Goal: Navigation & Orientation: Find specific page/section

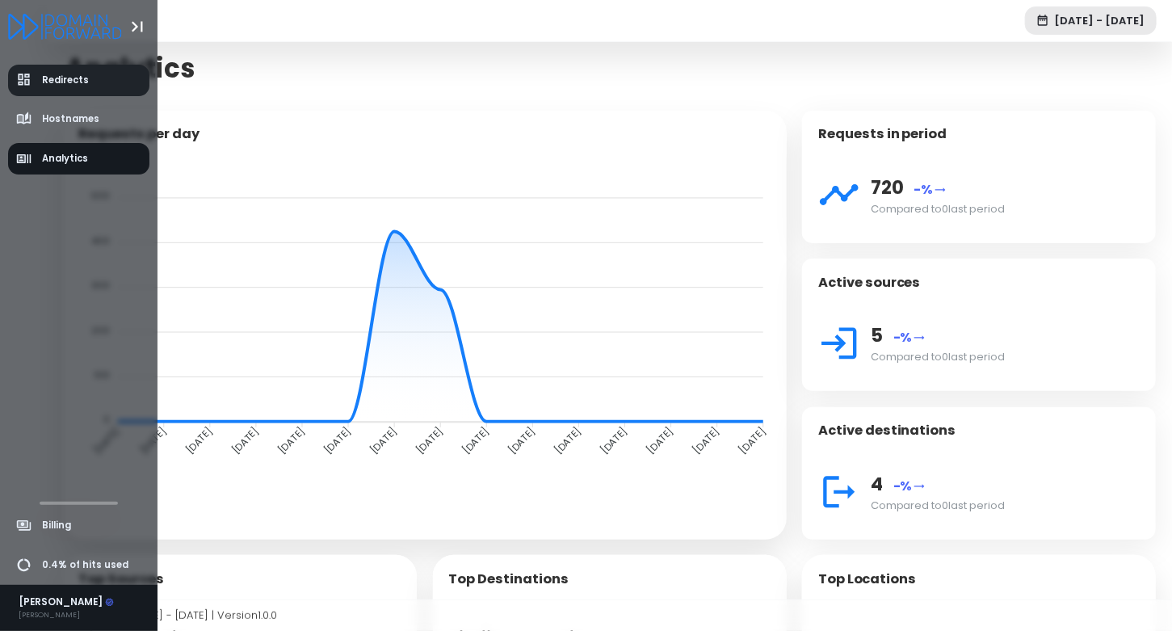
click at [48, 78] on span "Redirects" at bounding box center [65, 80] width 47 height 14
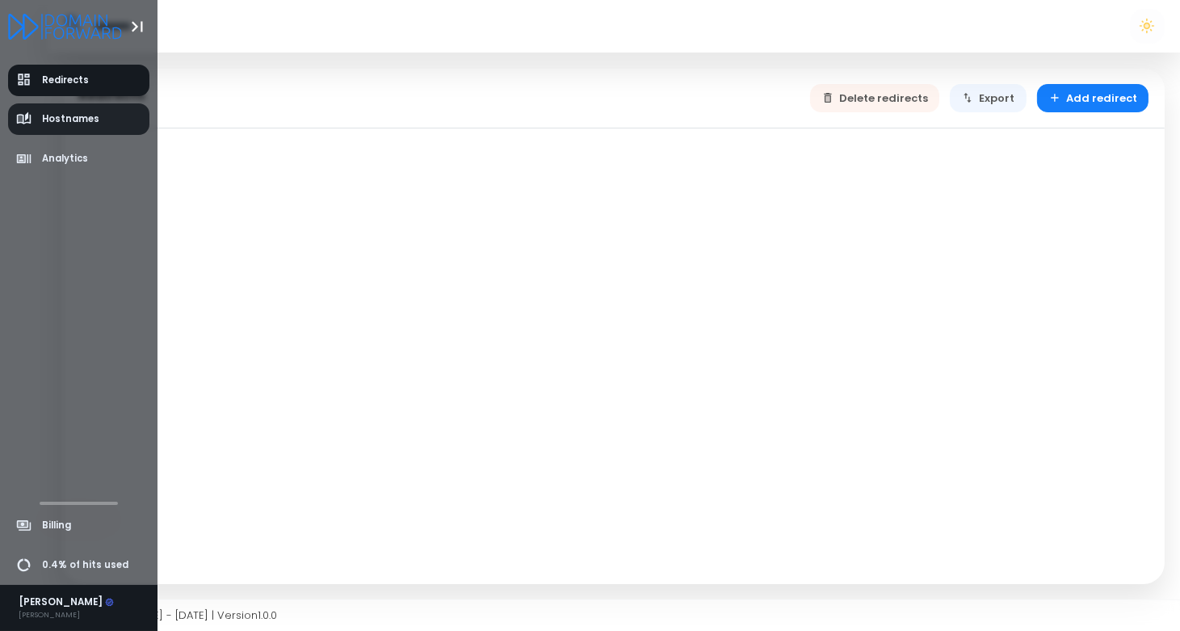
click at [69, 120] on span "Hostnames" at bounding box center [70, 119] width 57 height 14
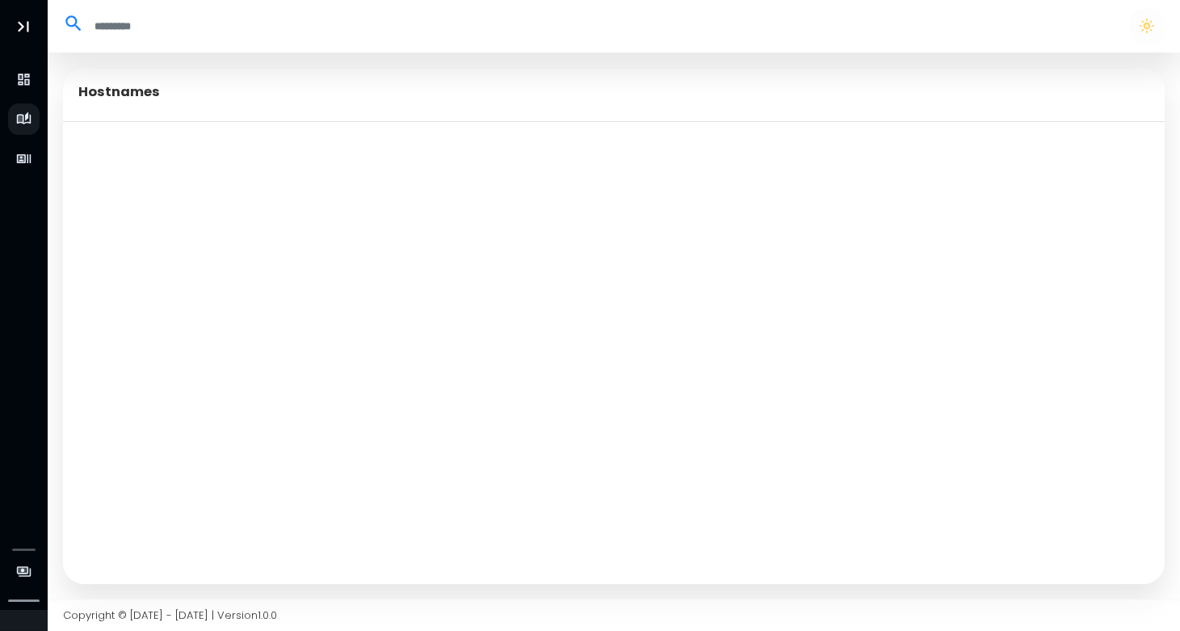
select select "**"
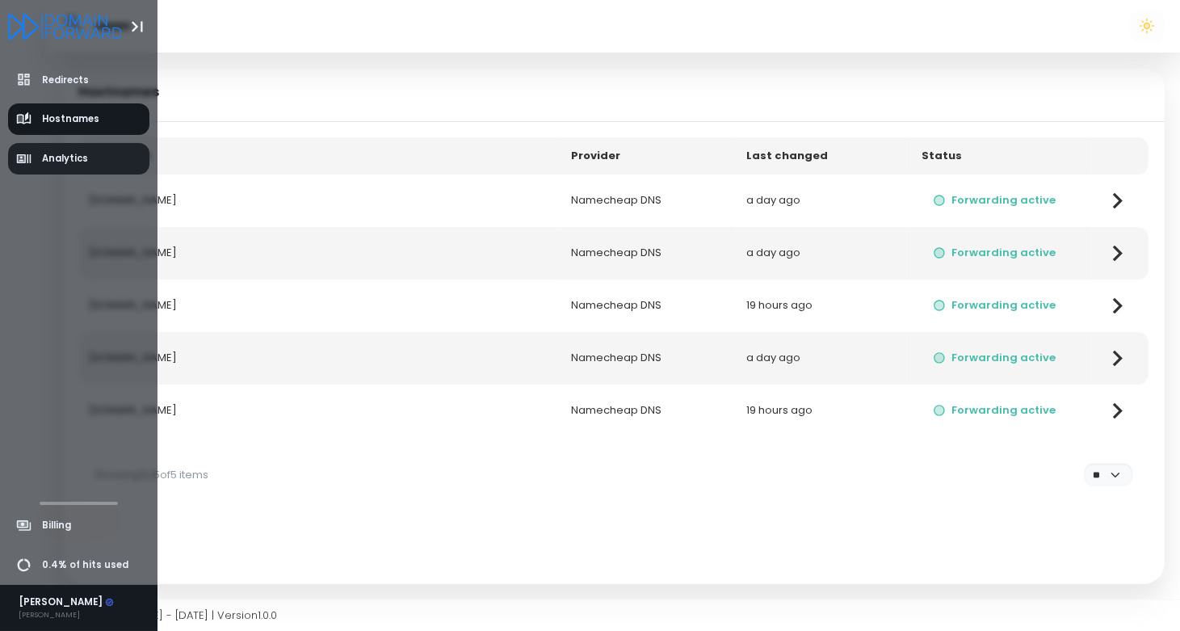
click at [28, 165] on icon "aside-dashboard" at bounding box center [24, 159] width 16 height 16
